Goal: Communication & Community: Answer question/provide support

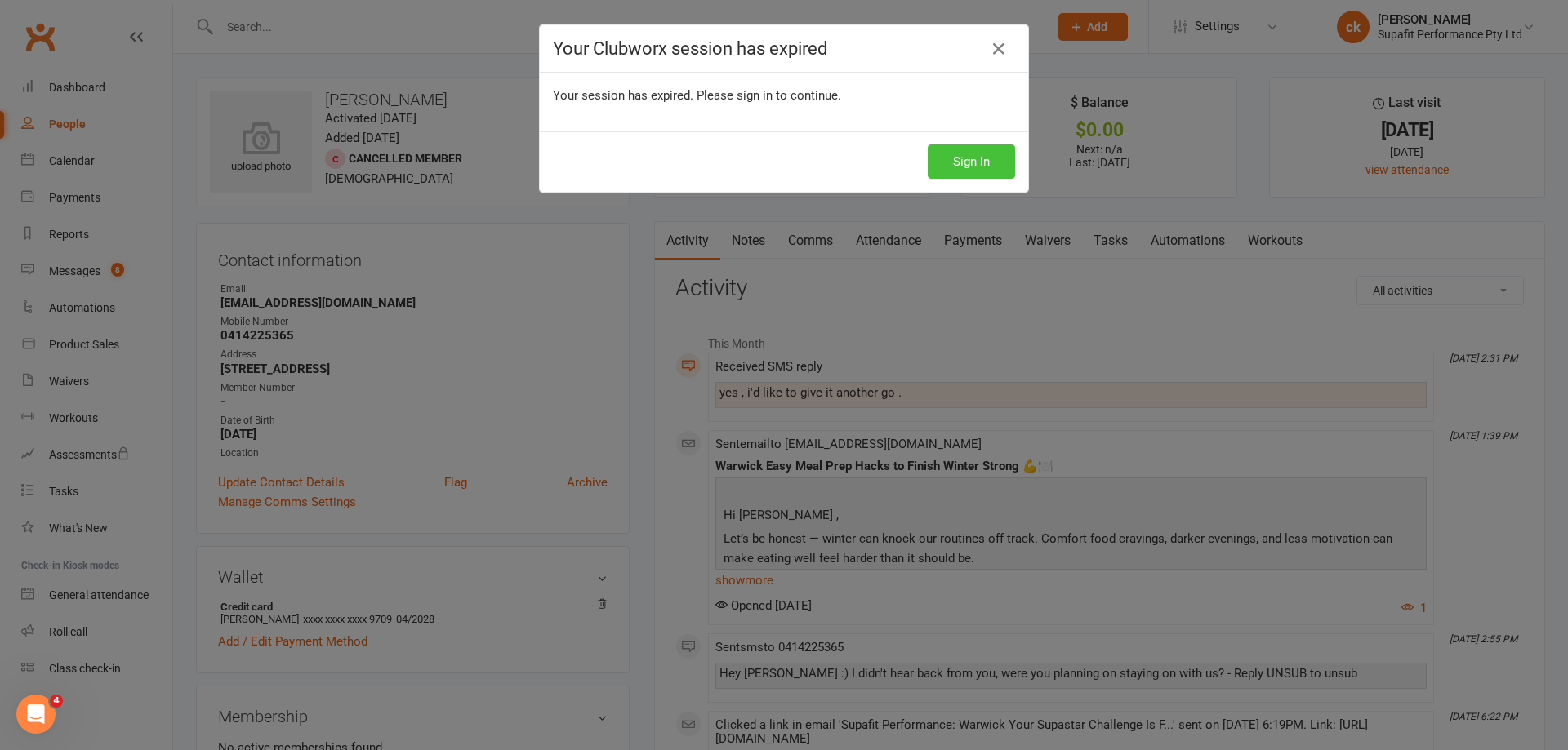
click at [954, 169] on button "Sign In" at bounding box center [971, 161] width 87 height 34
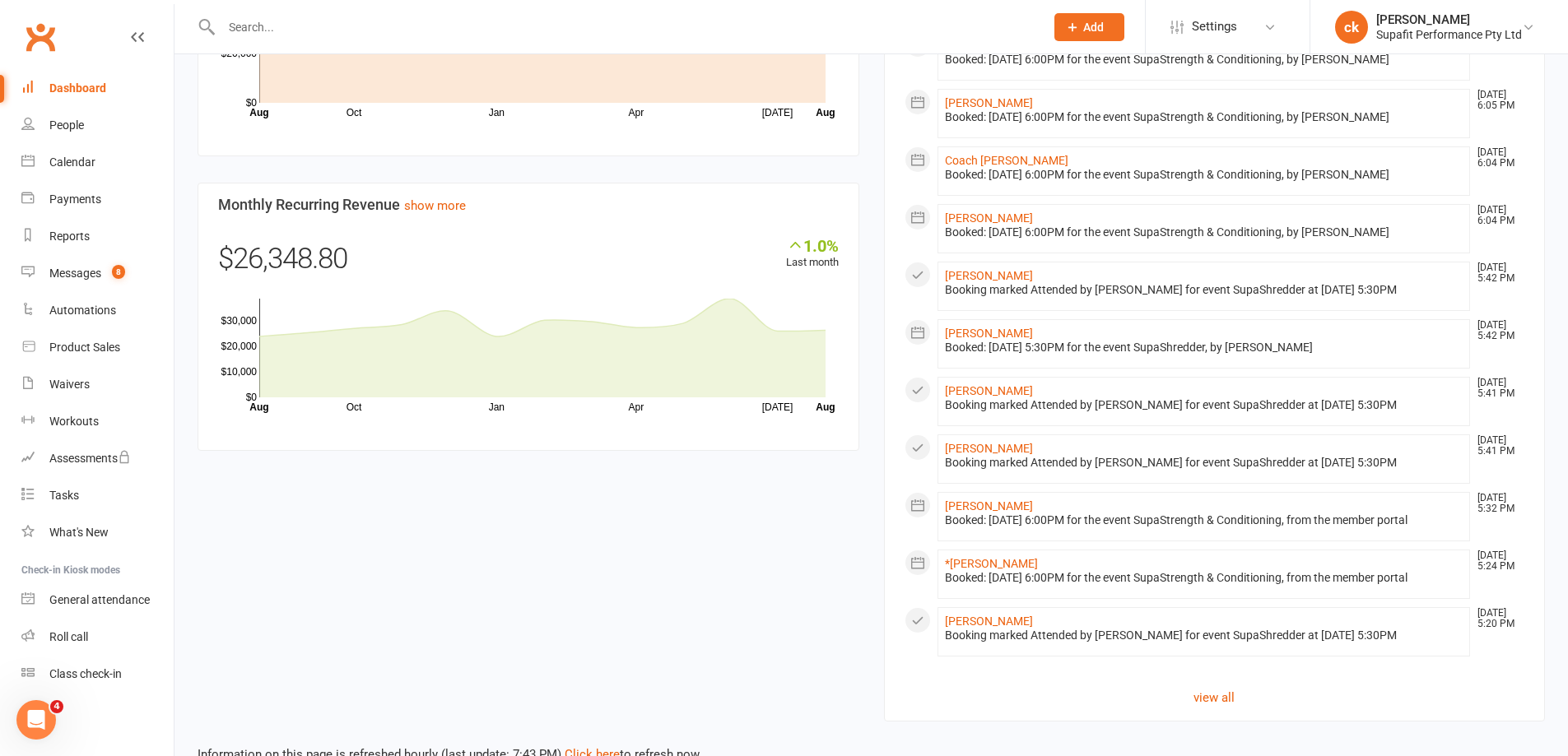
scroll to position [1390, 0]
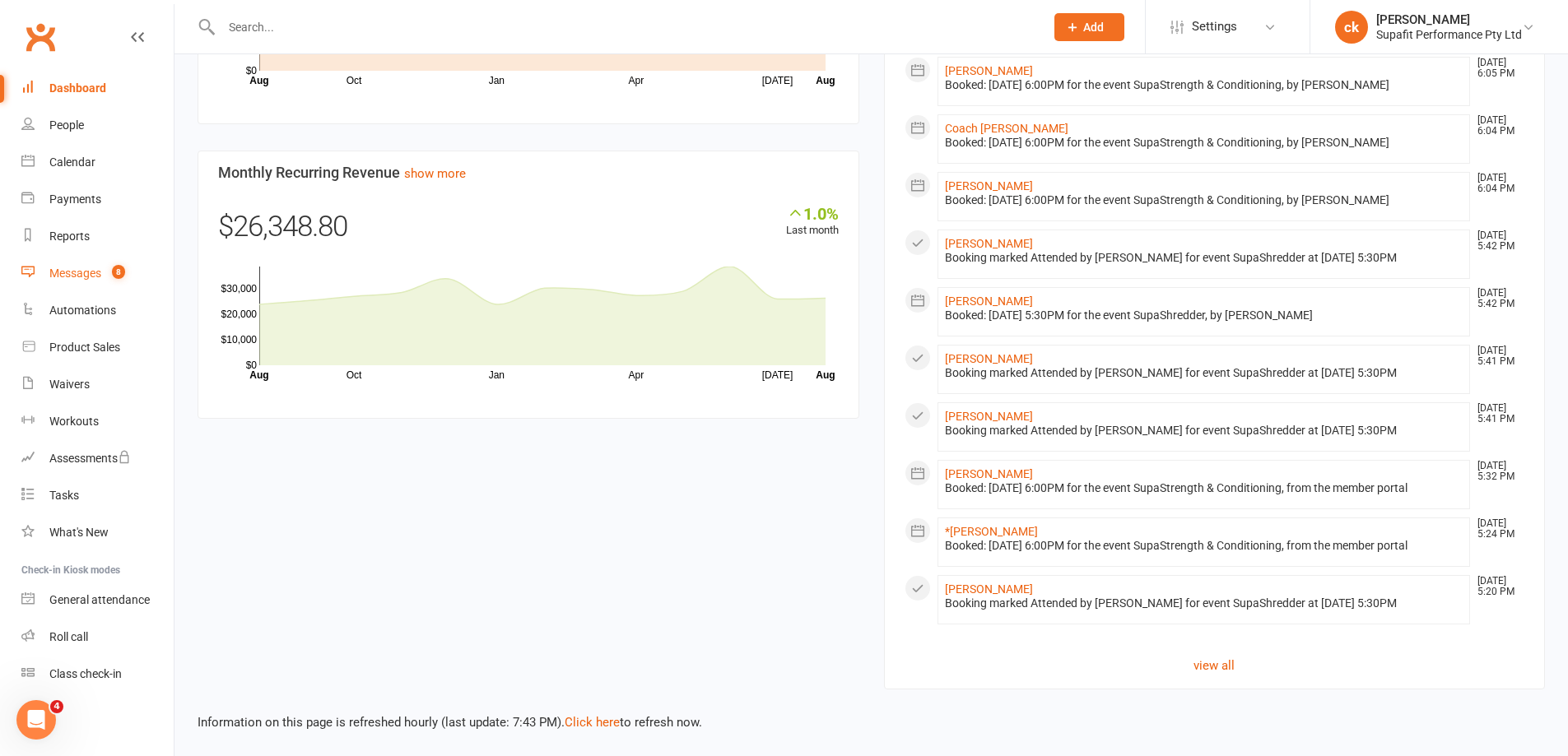
click at [99, 274] on div "Messages" at bounding box center [75, 273] width 52 height 13
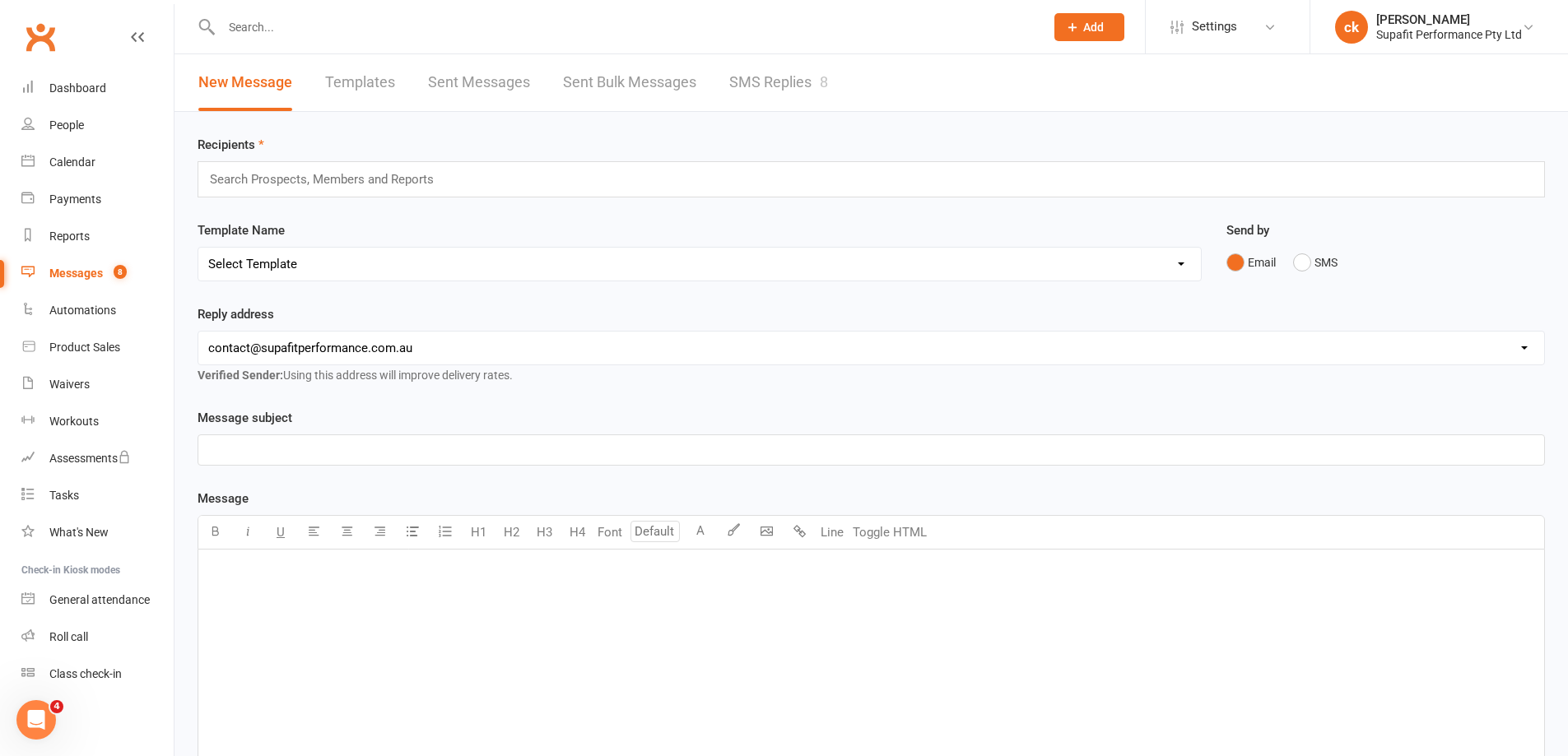
click at [781, 77] on link "SMS Replies 8" at bounding box center [779, 83] width 98 height 57
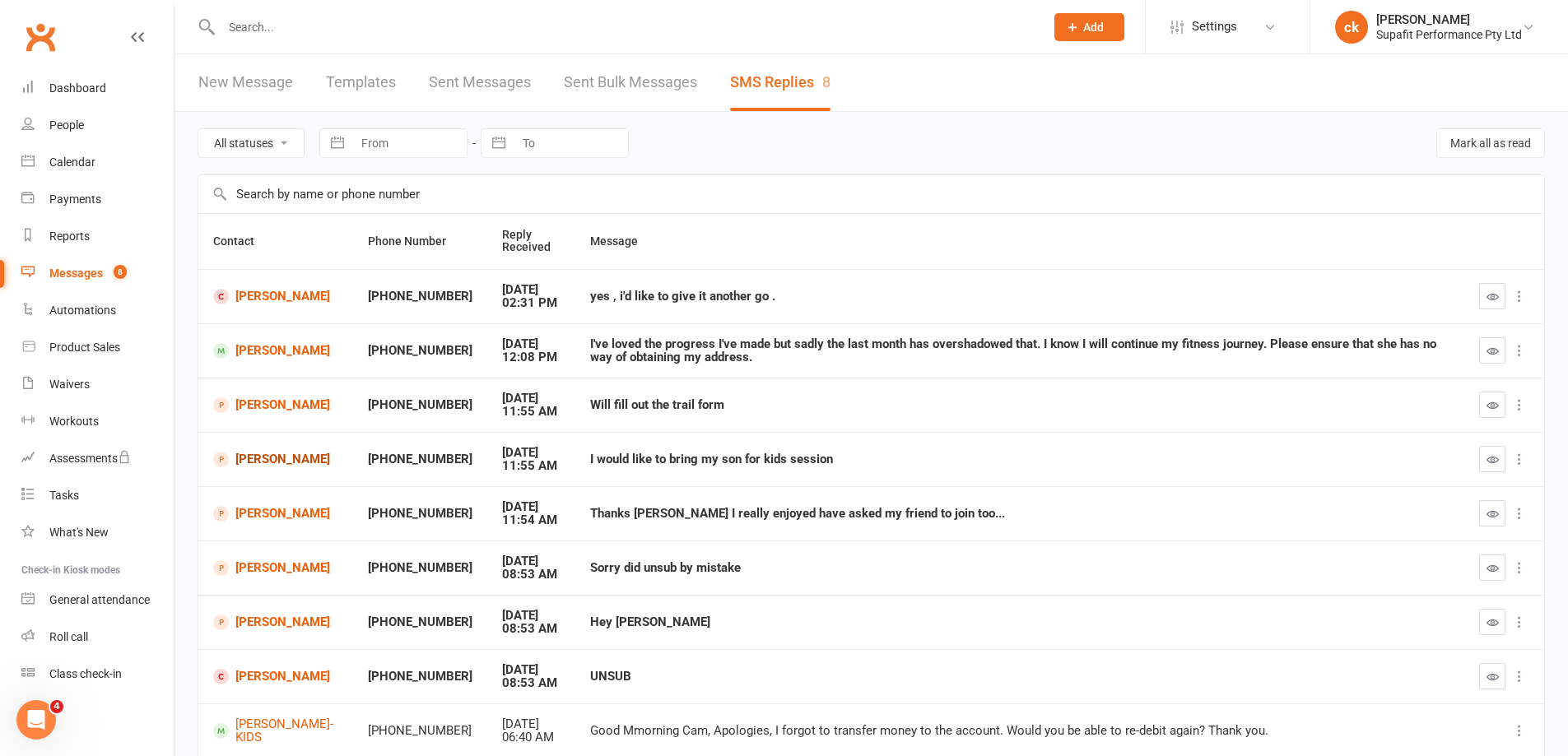
click at [244, 458] on link "[PERSON_NAME]" at bounding box center [275, 460] width 125 height 16
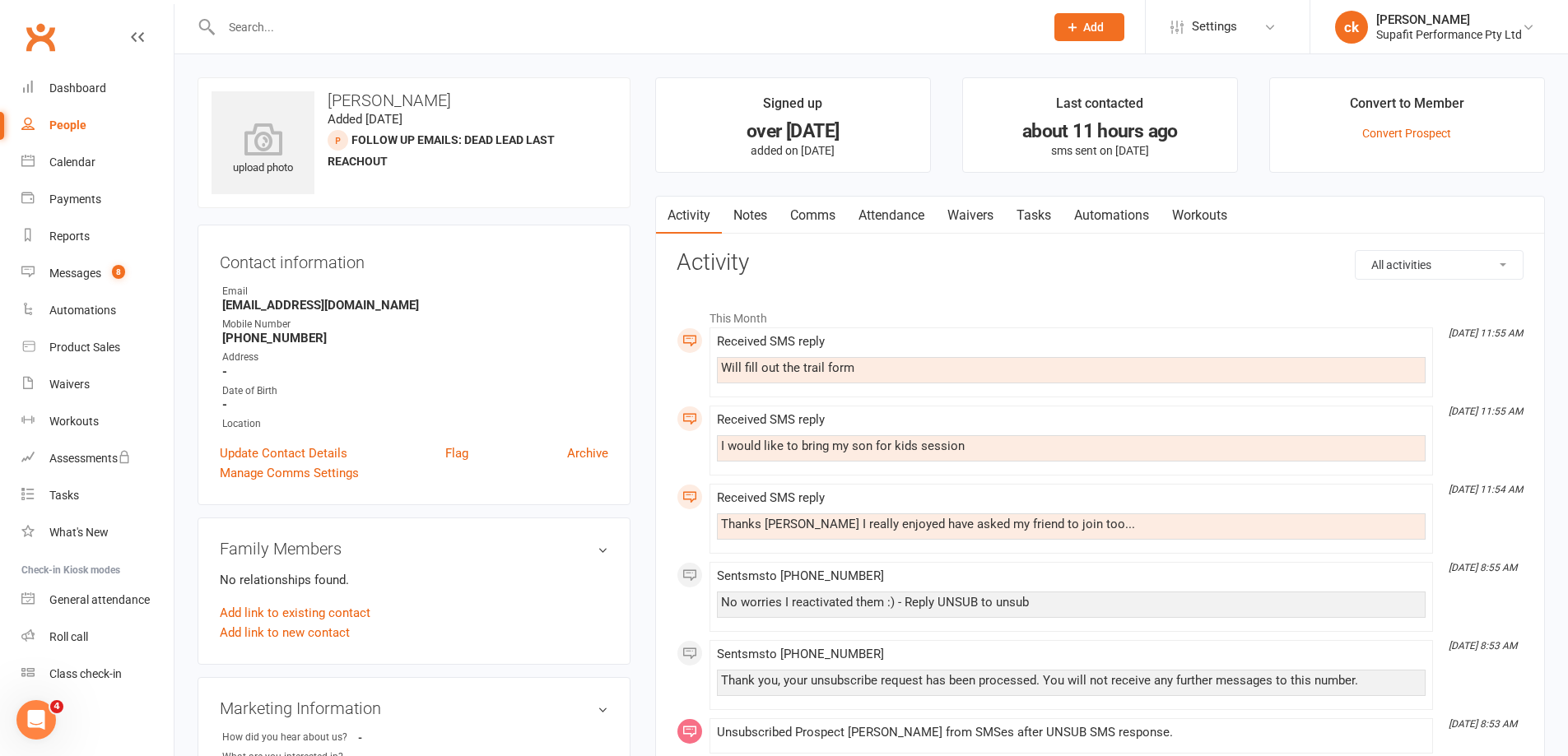
click at [818, 215] on link "Comms" at bounding box center [813, 215] width 69 height 38
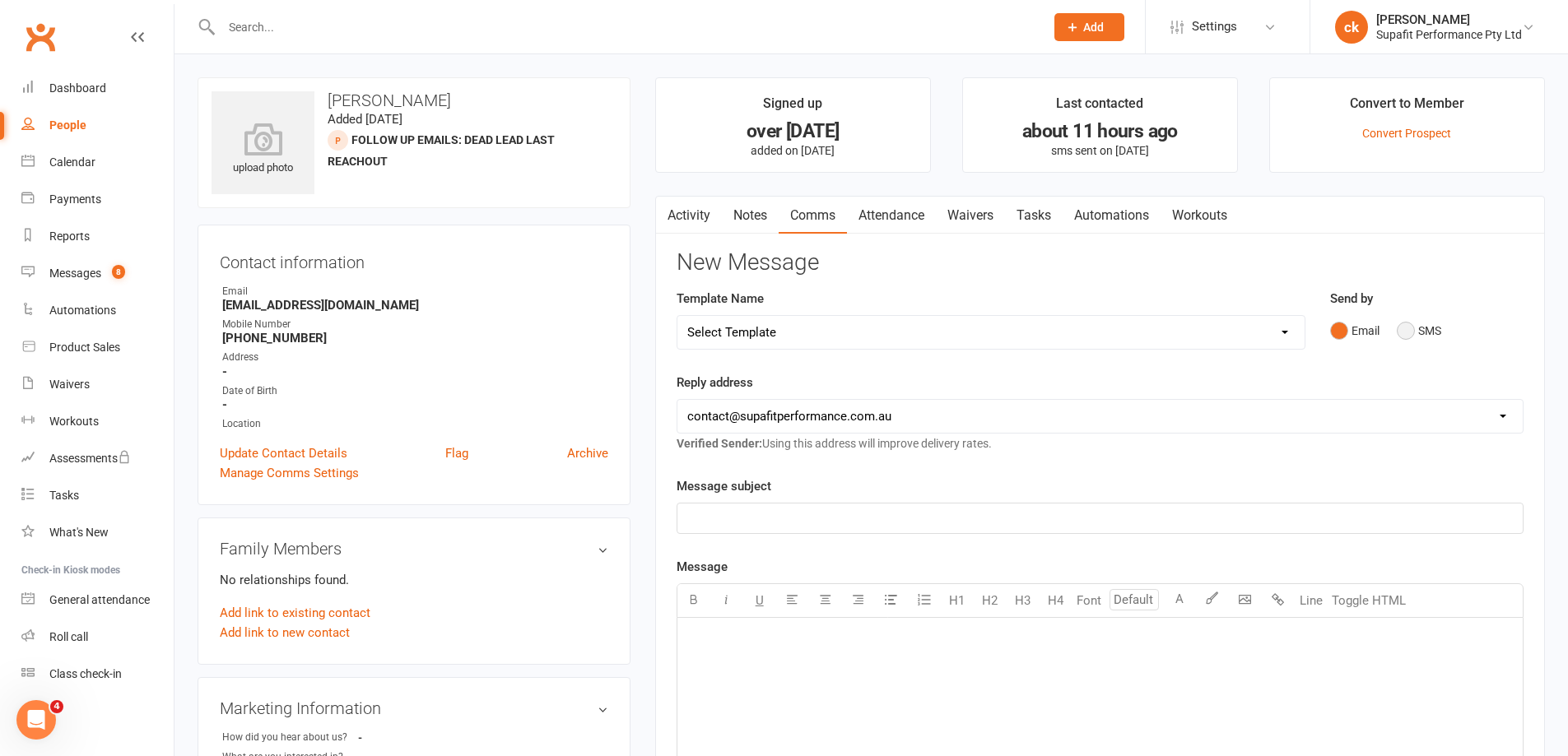
click at [1401, 328] on button "SMS" at bounding box center [1419, 331] width 45 height 32
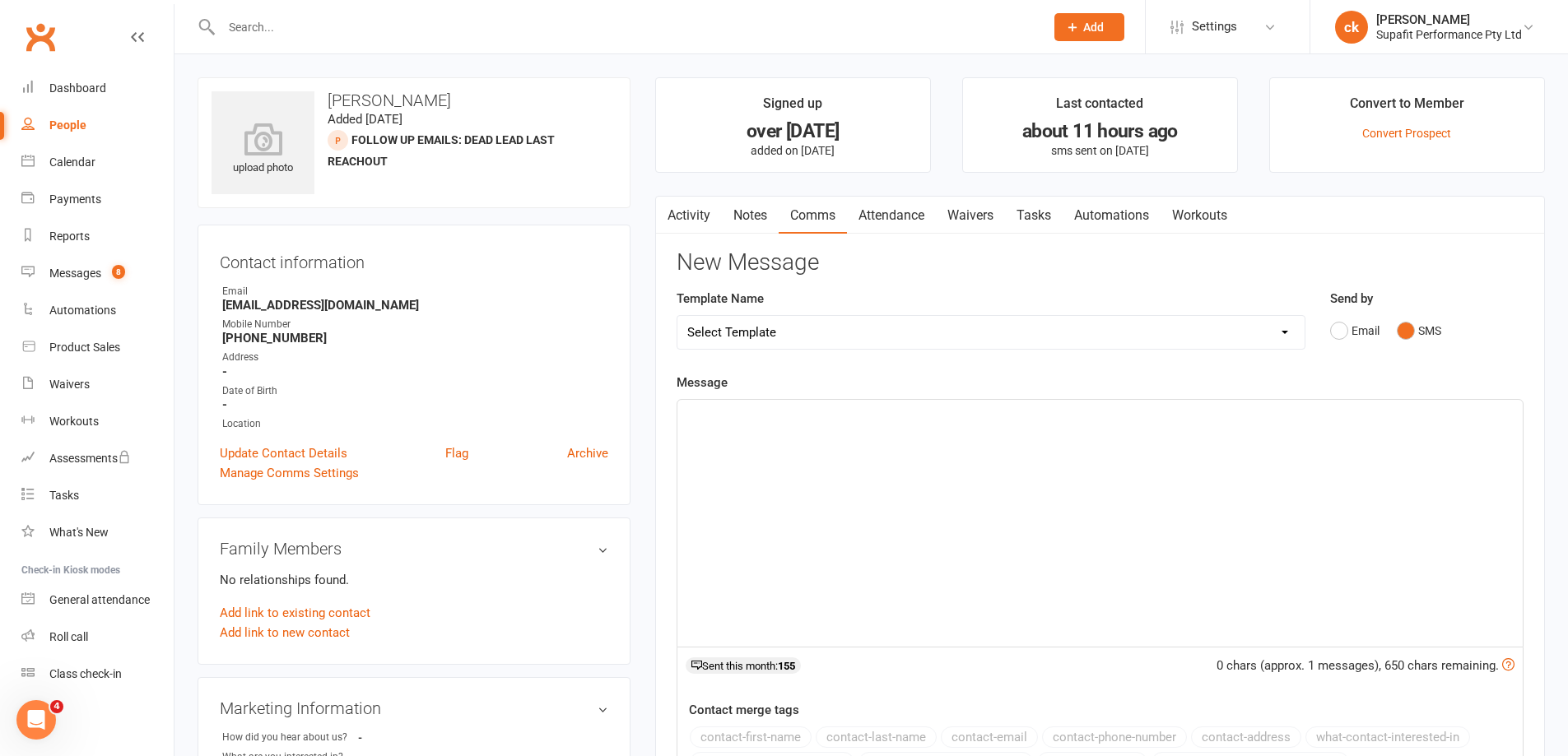
click at [762, 423] on p "﻿" at bounding box center [1100, 415] width 825 height 19
click at [824, 414] on span "How old is he? Tuesdays are 6-9 year olds, and Thursdays 4:30pm is for 10-14 ye…" at bounding box center [926, 414] width 478 height 15
click at [826, 415] on span "How old is he? Tuesdays are 6-9 year olds, and Thursdays 4:30pm is for 10-14 ye…" at bounding box center [926, 414] width 478 height 15
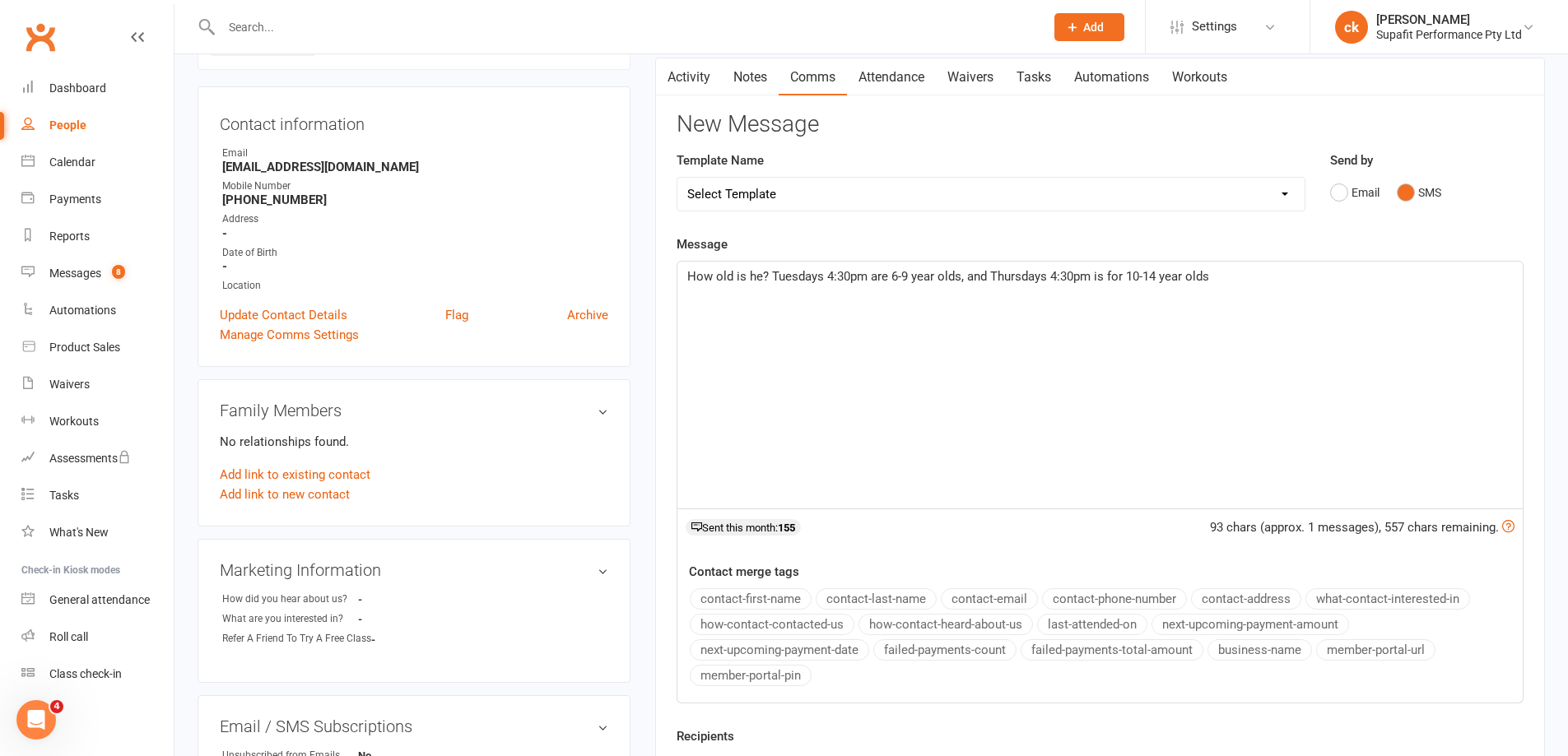
scroll to position [330, 0]
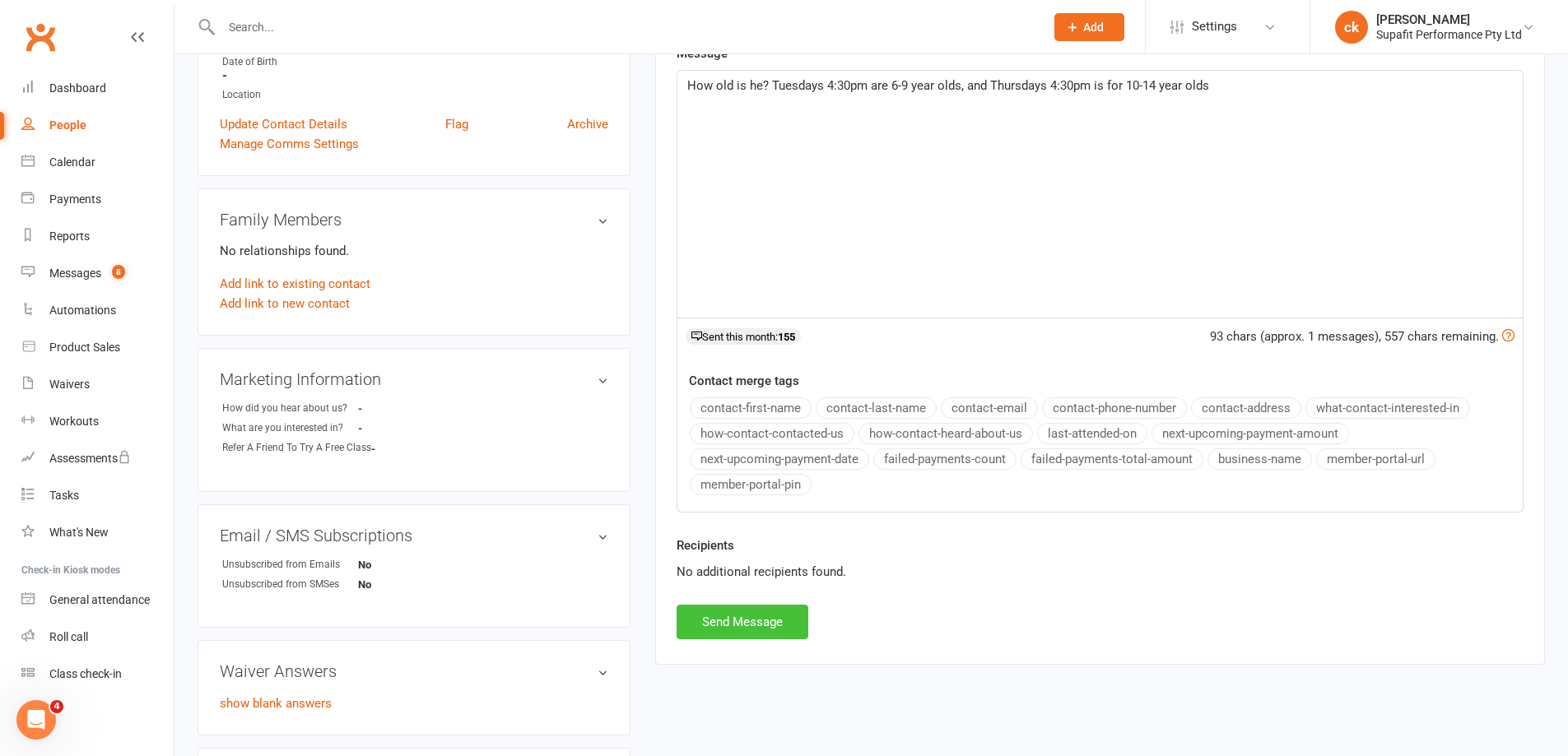
click at [718, 629] on button "Send Message" at bounding box center [743, 622] width 132 height 34
